Goal: Communication & Community: Connect with others

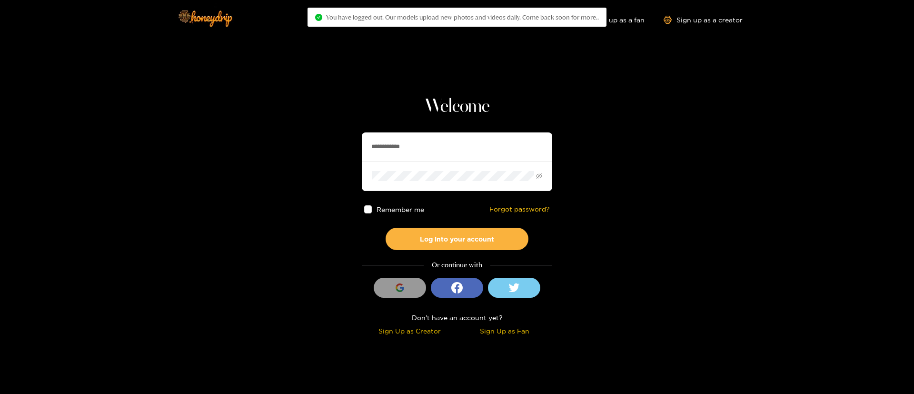
click at [422, 135] on input "**********" at bounding box center [457, 146] width 190 height 29
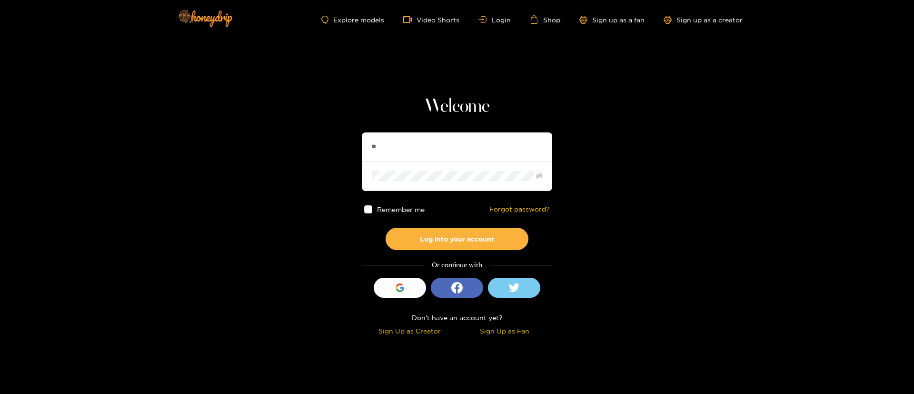
type input "*********"
click at [443, 235] on button "Log into your account" at bounding box center [457, 239] width 143 height 22
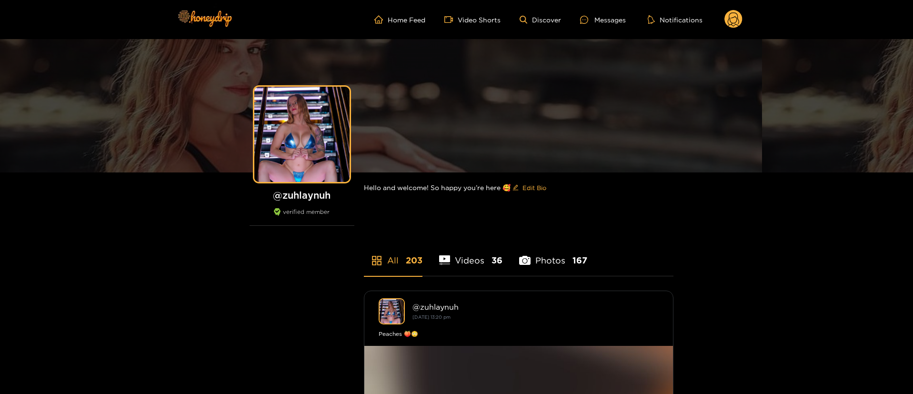
click at [603, 27] on ul "Home Feed Video Shorts Discover Messages Notifications" at bounding box center [558, 19] width 368 height 19
click at [593, 20] on div at bounding box center [587, 20] width 14 height 8
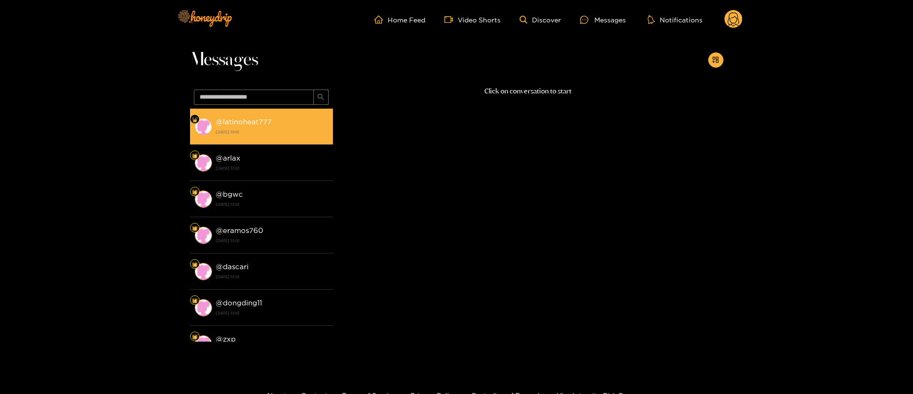
click at [267, 127] on div "@ latinoheat777 3 October 2025 19:16" at bounding box center [272, 126] width 112 height 21
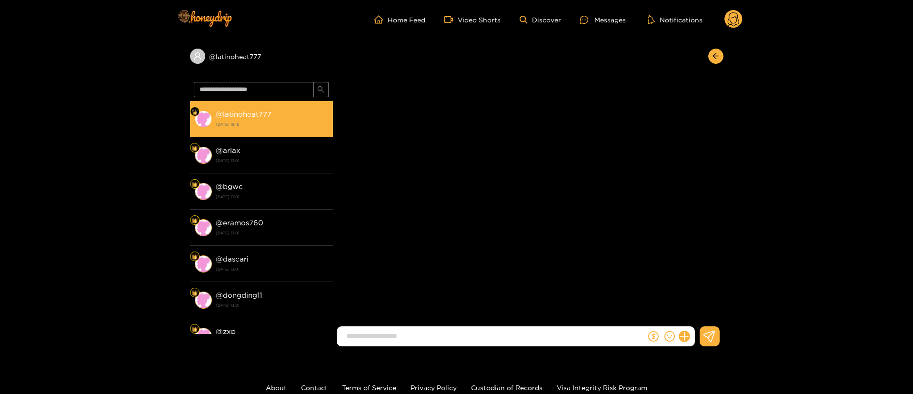
click at [269, 109] on div "@ latinoheat777 3 October 2025 19:16" at bounding box center [272, 118] width 112 height 21
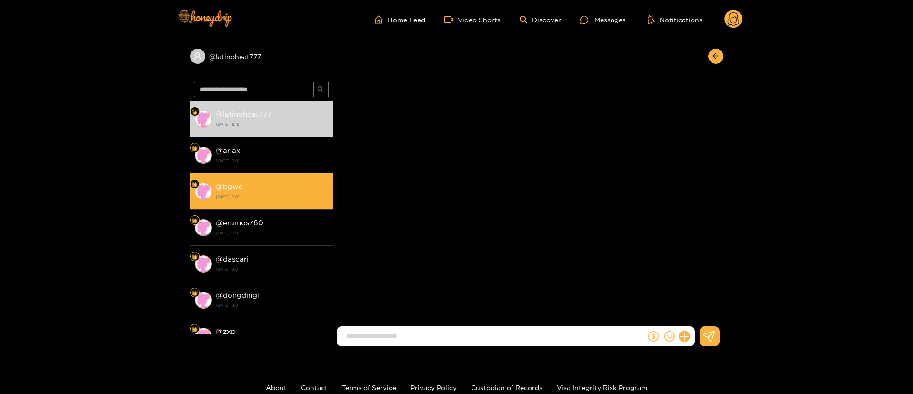
click at [249, 173] on li "@ bgwc 3 October 2025 13:01" at bounding box center [261, 191] width 143 height 36
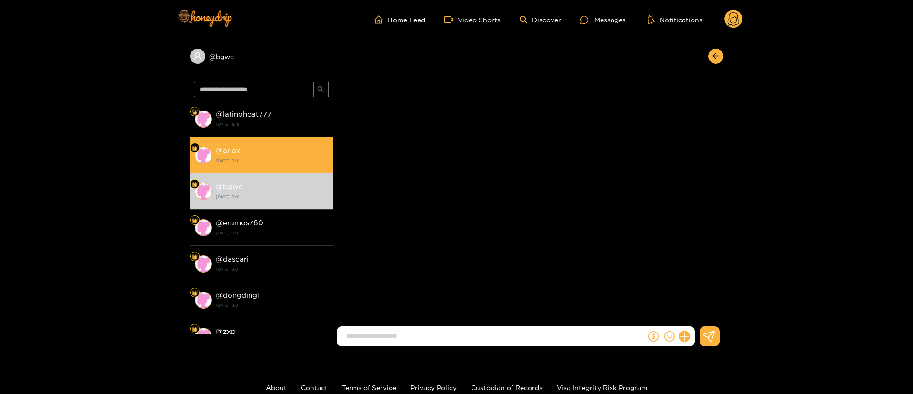
click at [259, 139] on li "@ arlax 3 October 2025 13:01" at bounding box center [261, 155] width 143 height 36
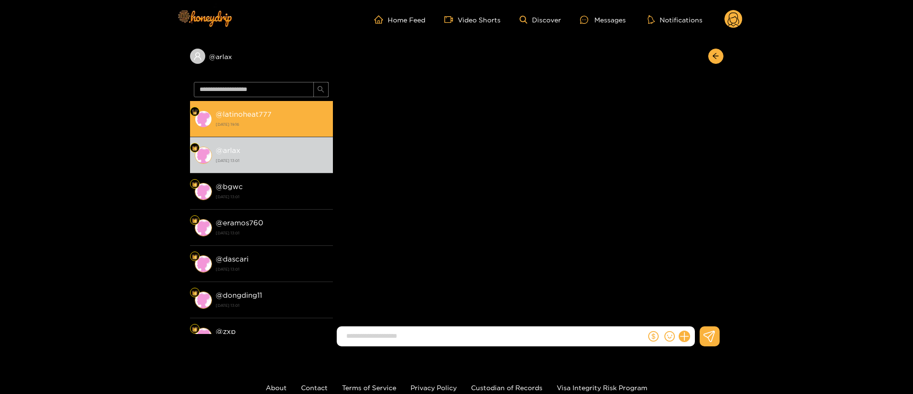
click at [259, 136] on li "@ latinoheat777 3 October 2025 19:16" at bounding box center [261, 119] width 143 height 36
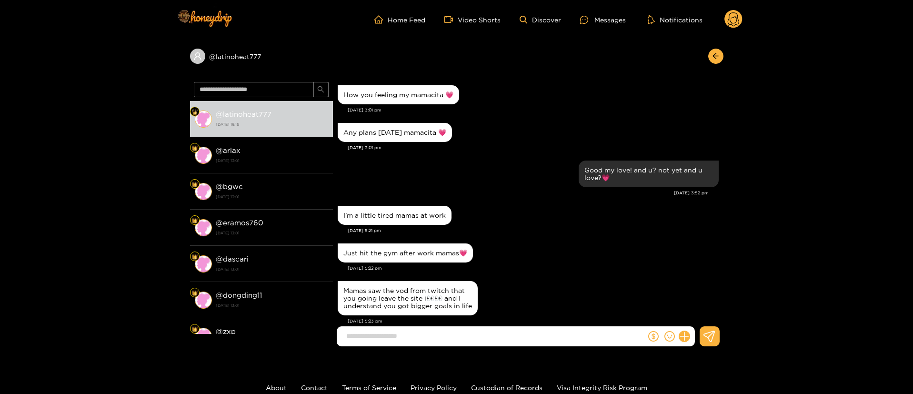
scroll to position [976, 0]
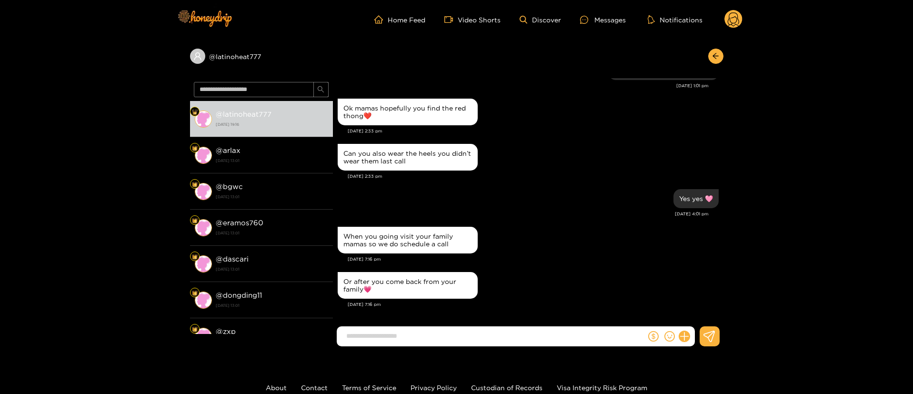
click at [579, 249] on div "When you going visit your family mamas so we do schedule a call" at bounding box center [528, 239] width 381 height 31
click at [735, 23] on circle at bounding box center [733, 19] width 18 height 18
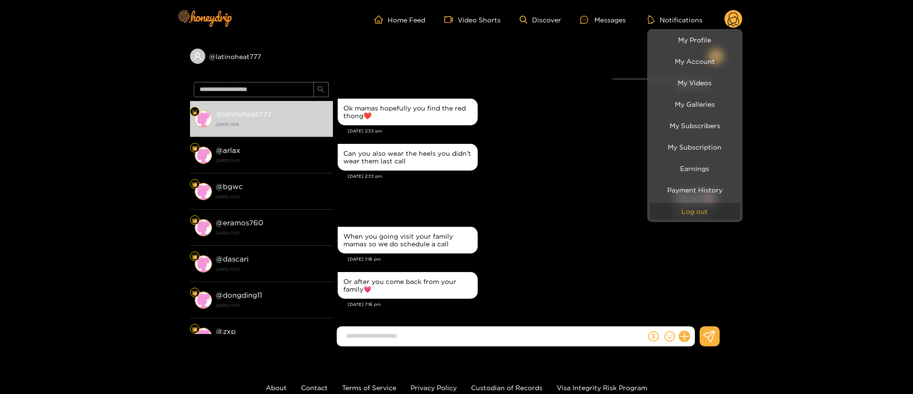
click at [709, 211] on button "Log out" at bounding box center [695, 211] width 90 height 17
